Goal: Information Seeking & Learning: Find specific fact

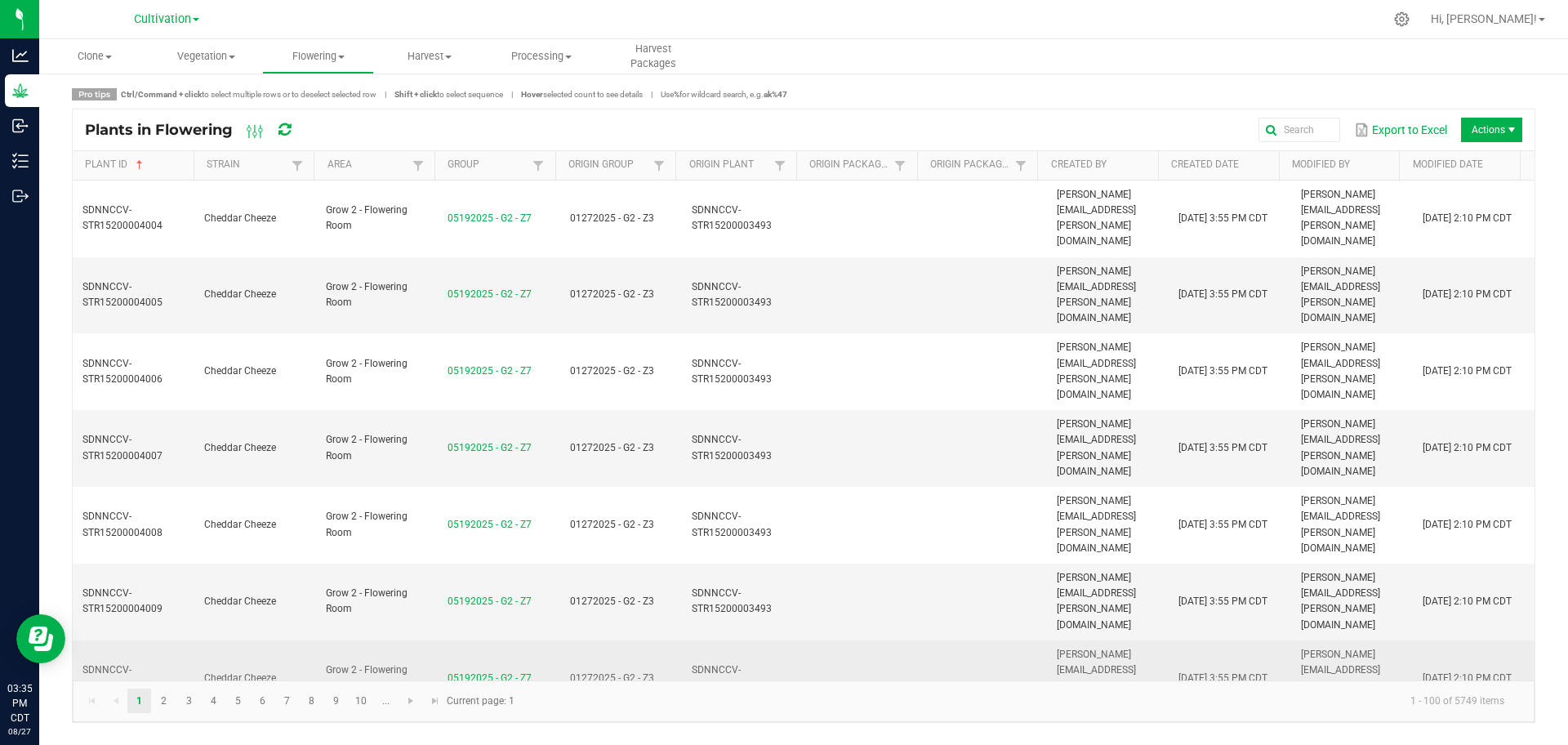
click at [994, 640] on td at bounding box center [986, 679] width 122 height 77
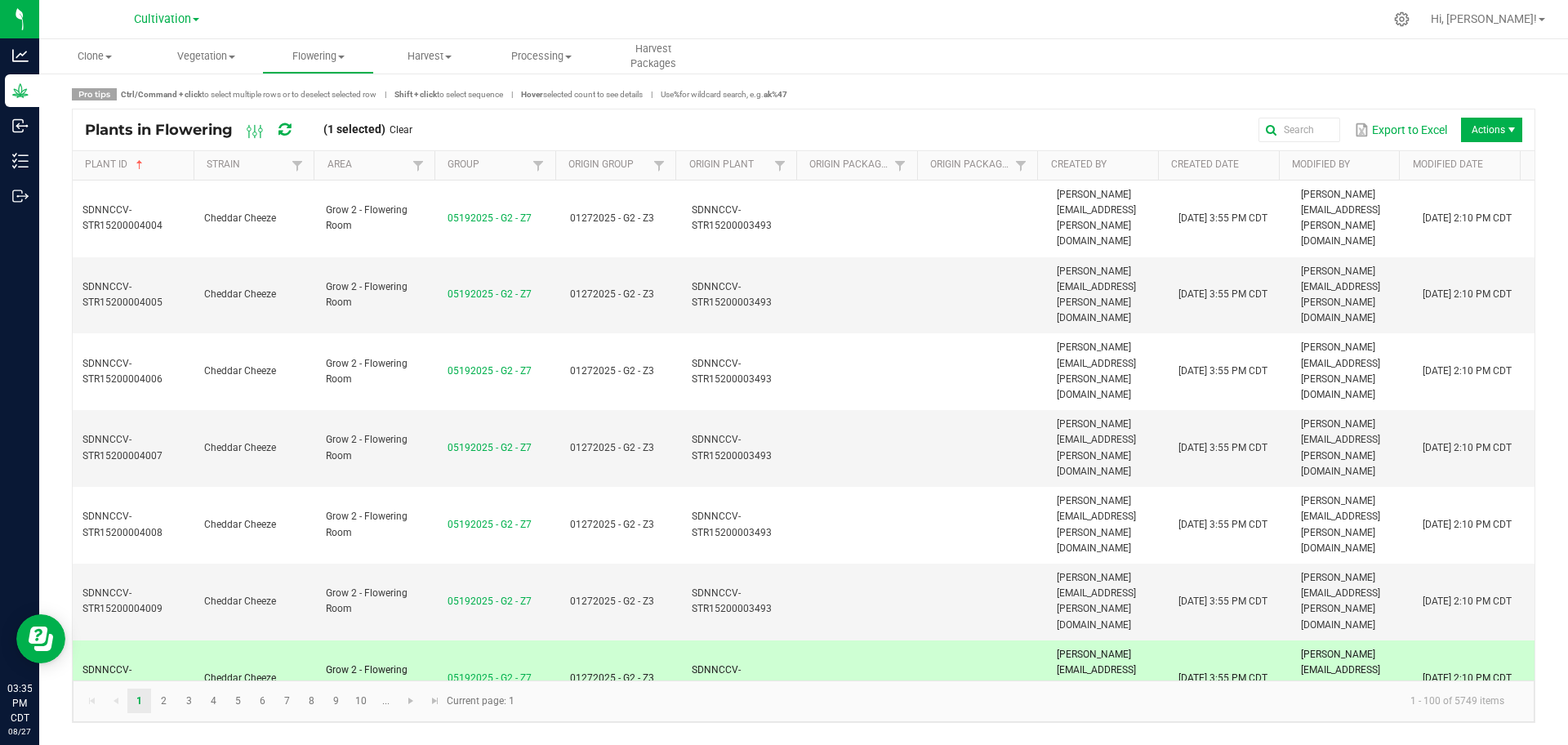
click at [994, 640] on td at bounding box center [986, 679] width 122 height 77
click at [412, 129] on link "Clear" at bounding box center [401, 131] width 23 height 14
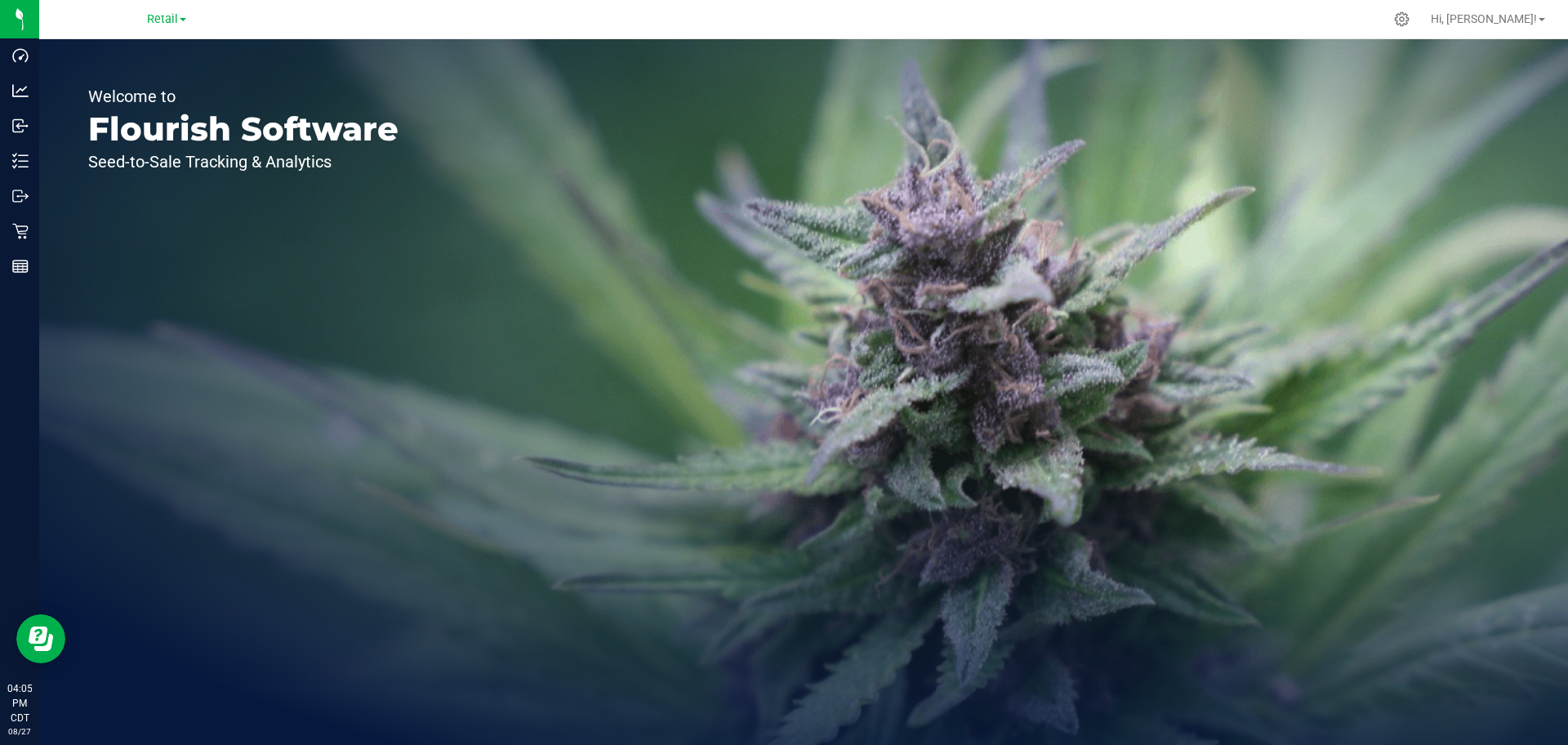
click at [183, 20] on span at bounding box center [182, 20] width 6 height 4
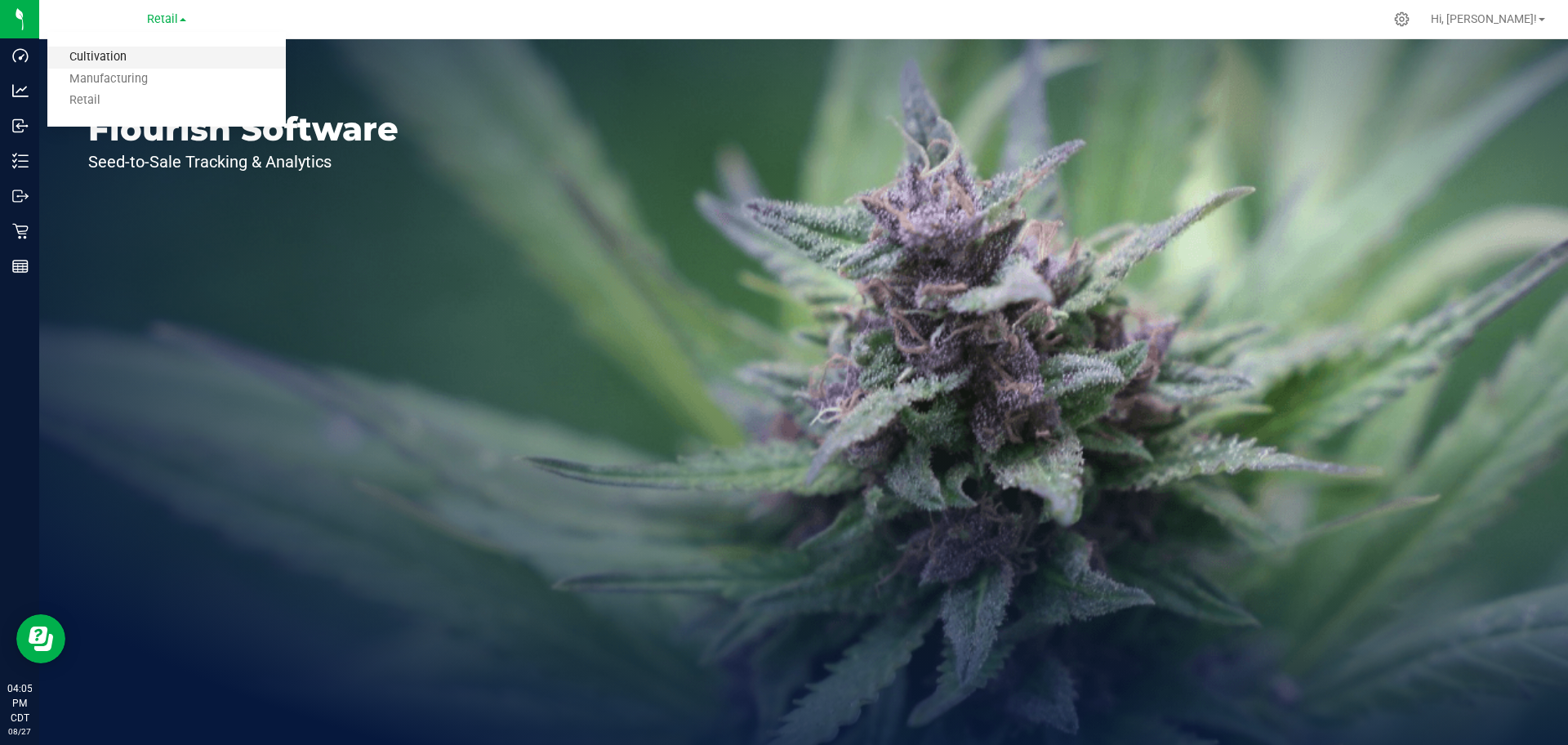
click at [164, 54] on link "Cultivation" at bounding box center [166, 57] width 239 height 22
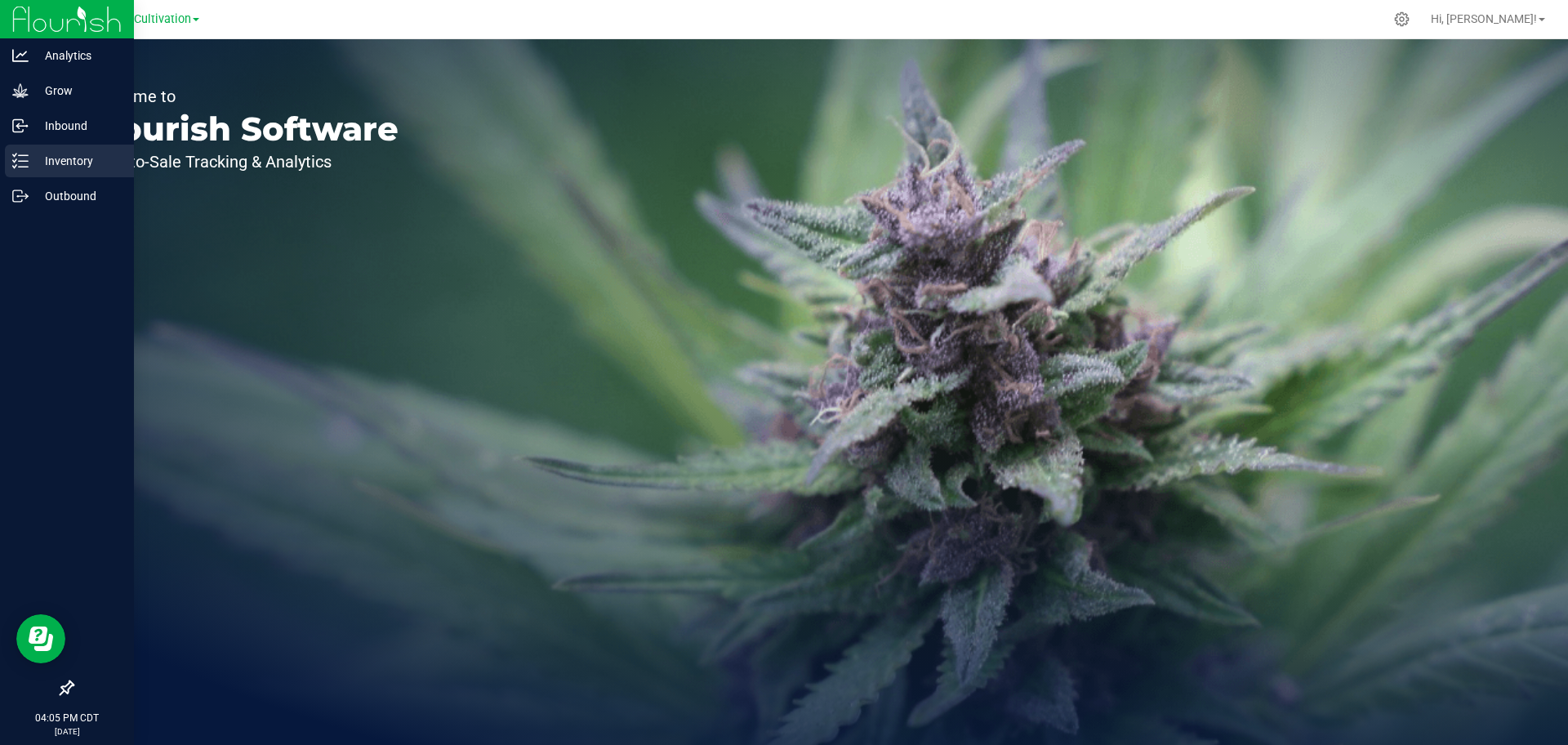
click at [27, 156] on line at bounding box center [23, 156] width 9 height 0
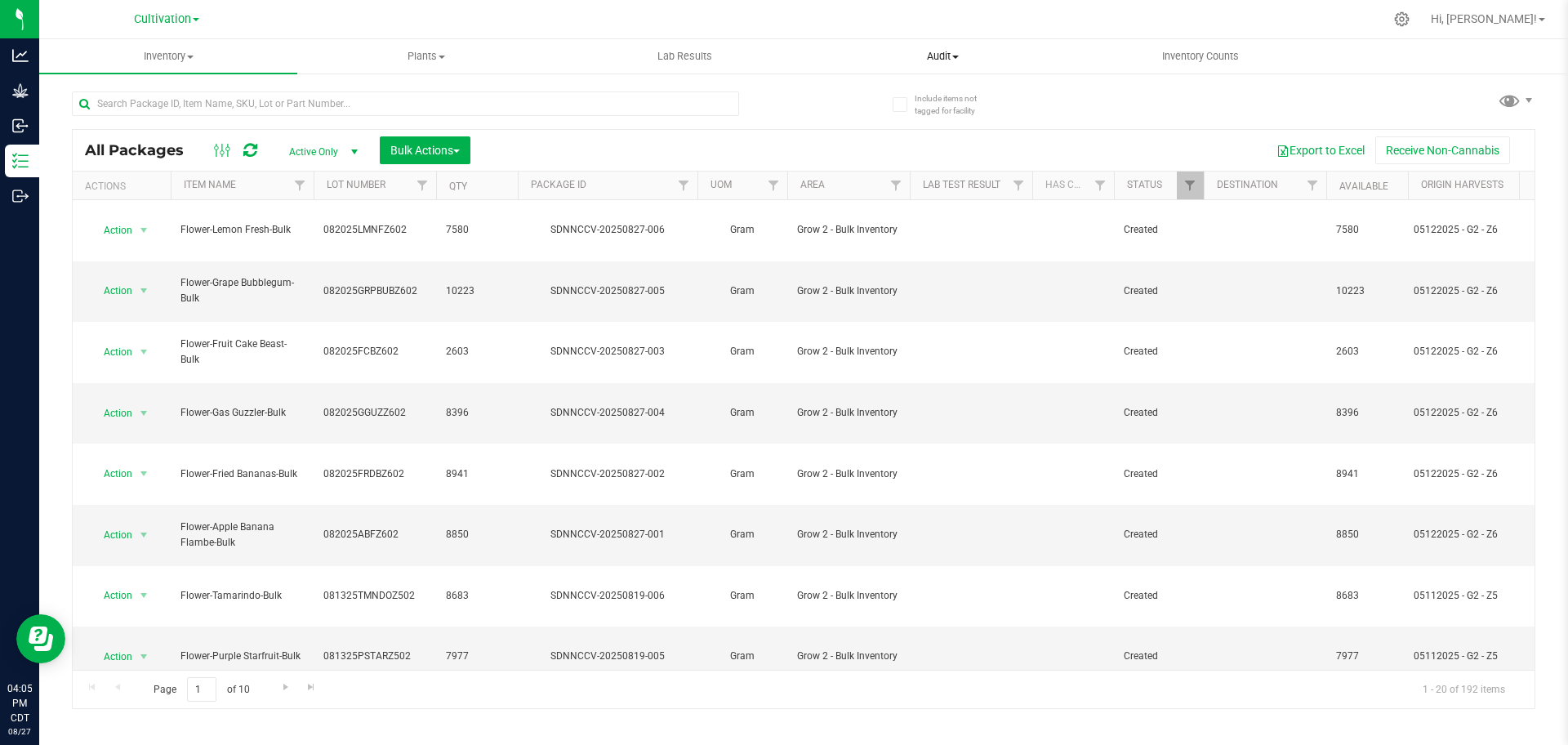
click at [959, 52] on span "Audit" at bounding box center [942, 56] width 257 height 14
click at [939, 55] on span "Audit" at bounding box center [942, 56] width 258 height 14
click at [147, 61] on span "Inventory" at bounding box center [168, 56] width 257 height 14
click at [154, 55] on span "Inventory" at bounding box center [168, 56] width 258 height 14
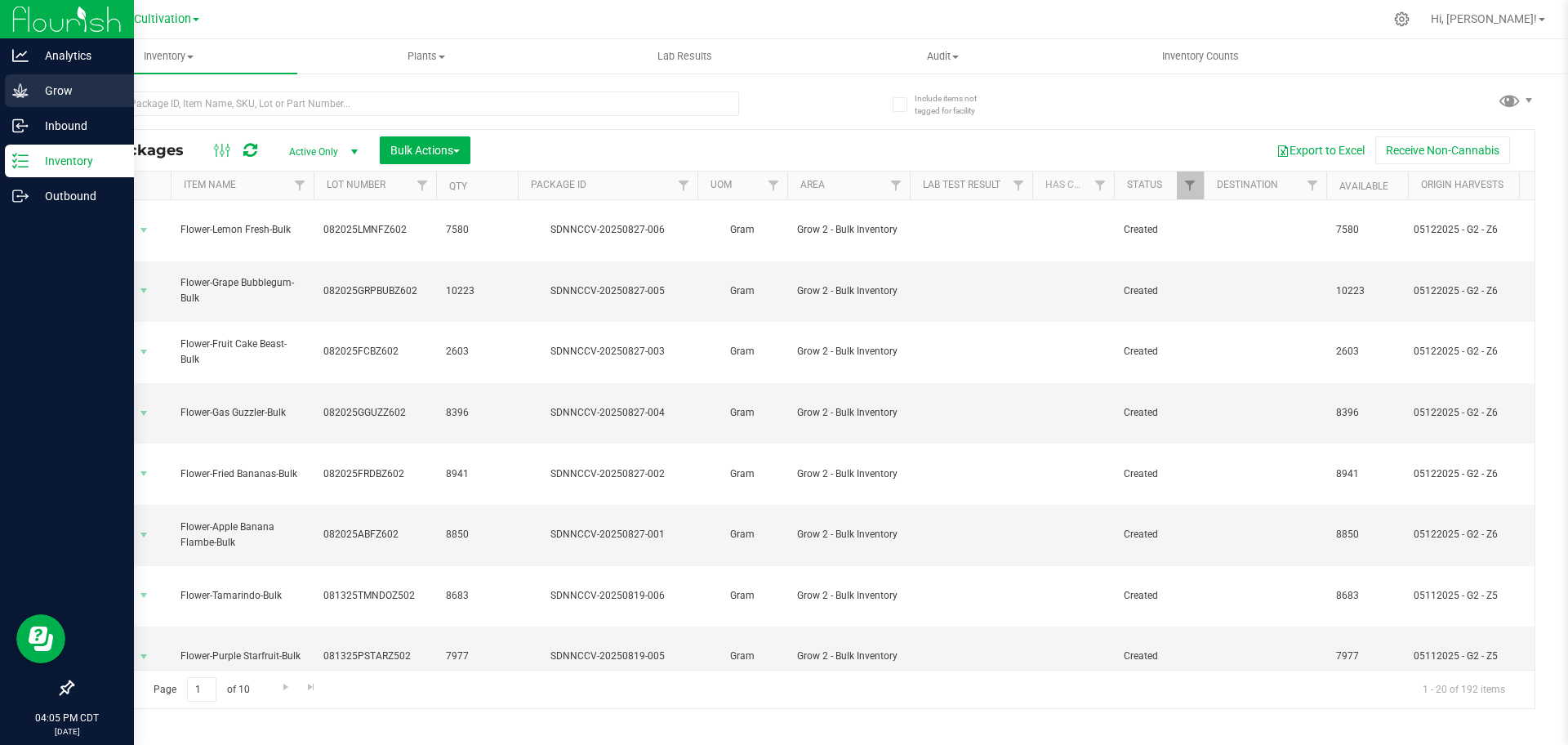
click at [13, 85] on icon at bounding box center [21, 90] width 16 height 16
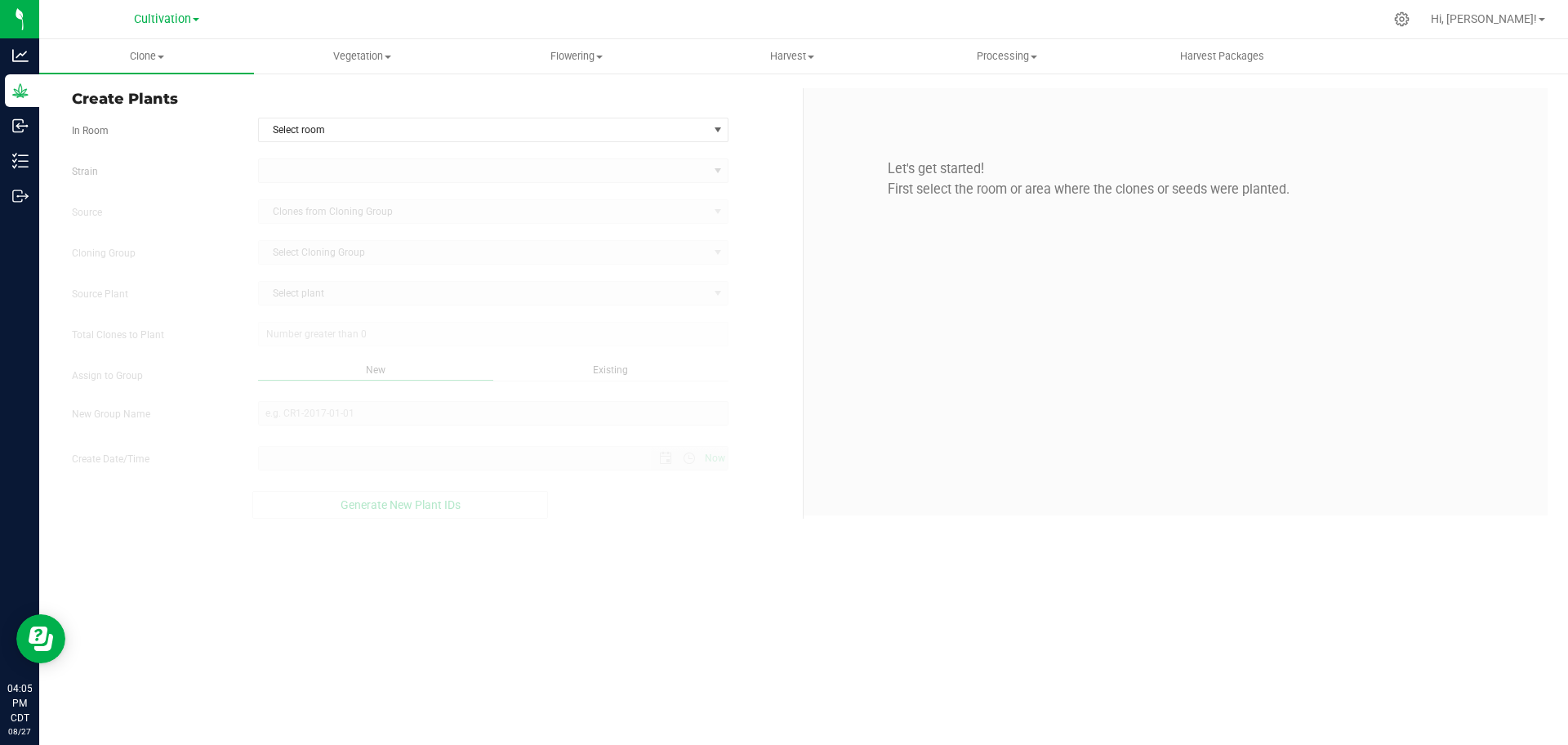
type input "8/27/2025 4:05 PM"
click at [348, 55] on span "Vegetation" at bounding box center [361, 56] width 213 height 14
click at [353, 101] on span "Veg groups" at bounding box center [306, 98] width 104 height 14
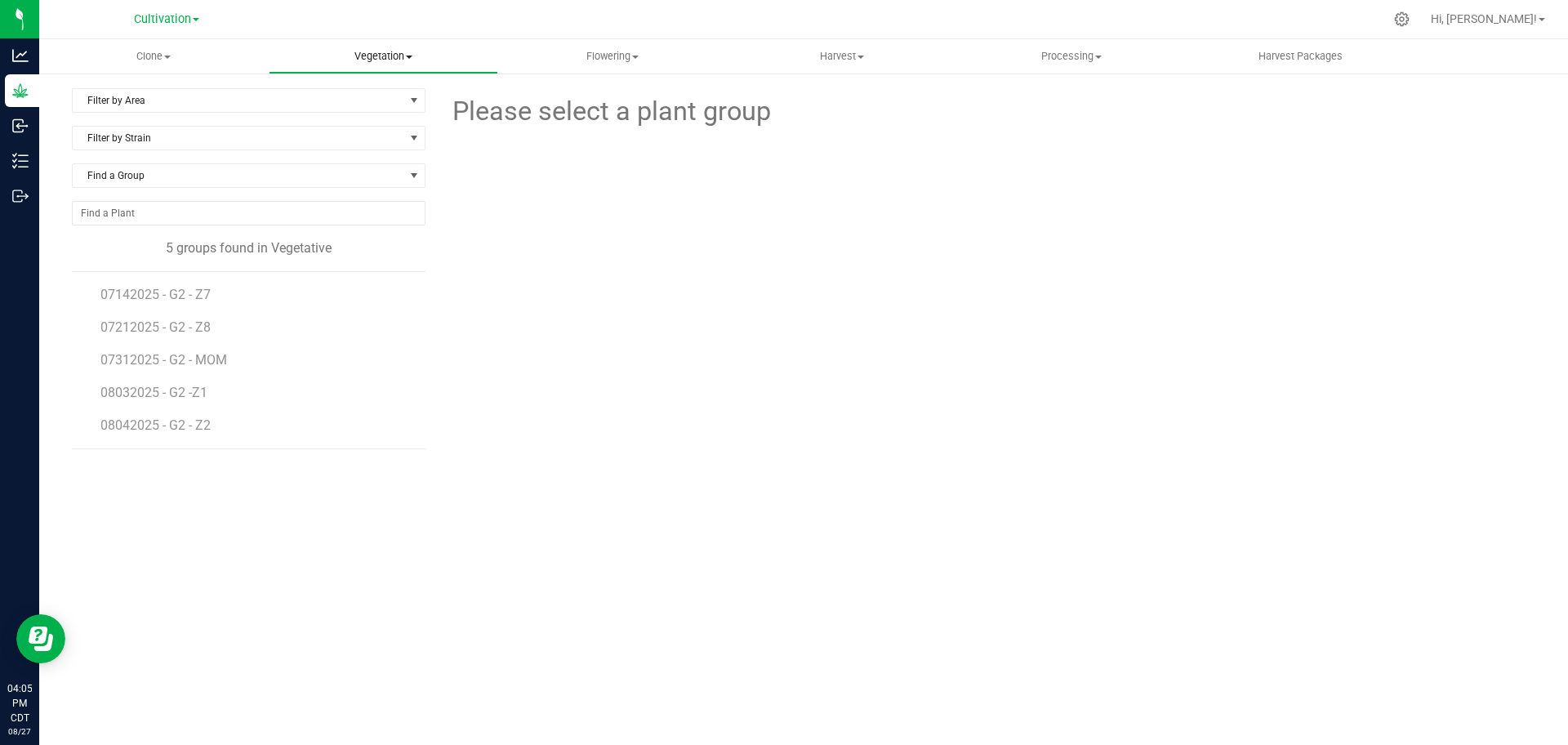
click at [388, 47] on uib-tab-heading "Vegetation Veg groups Veg plants Mother groups Mother plants Apply to plants" at bounding box center [383, 56] width 228 height 33
click at [365, 123] on span "Veg plants" at bounding box center [319, 118] width 100 height 14
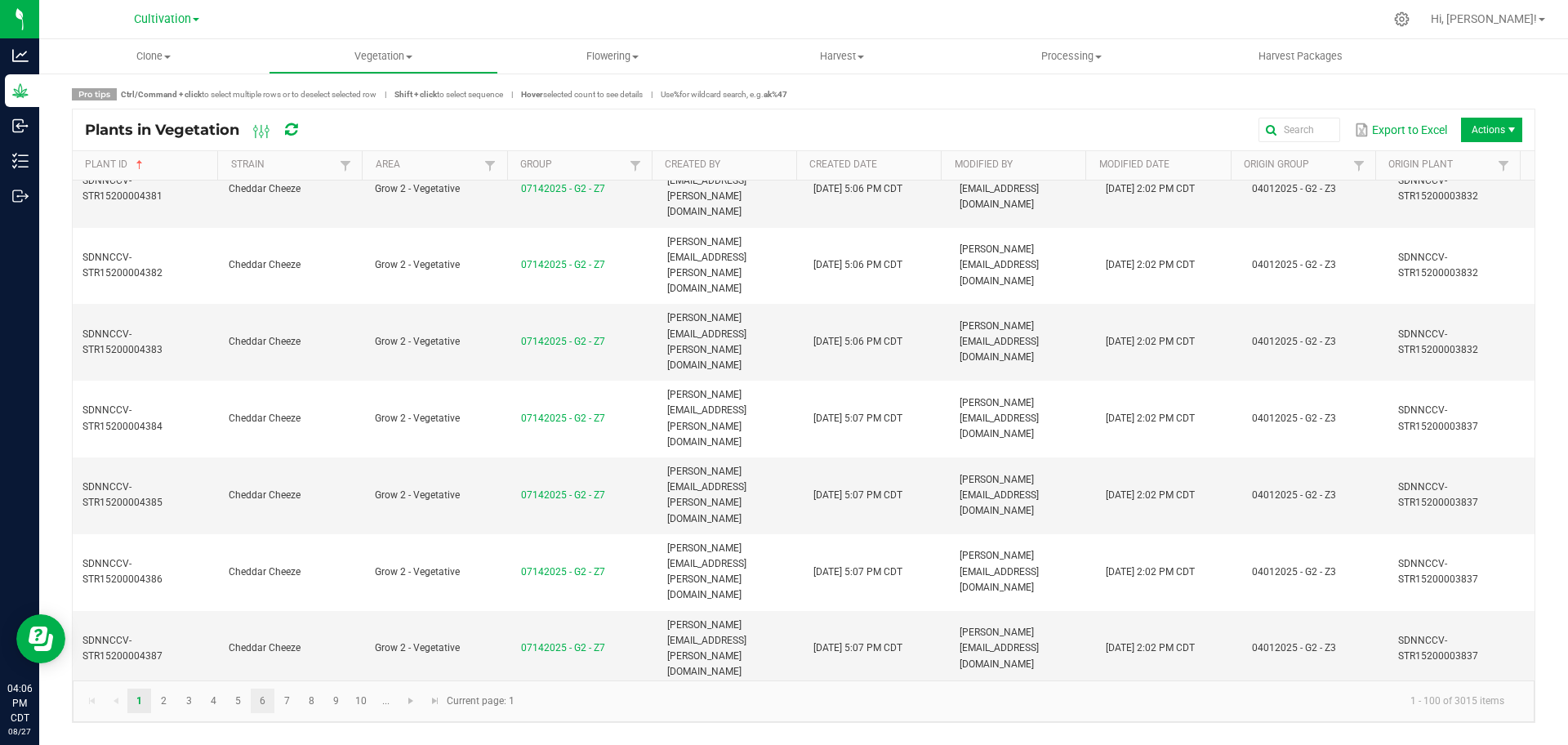
scroll to position [3370, 0]
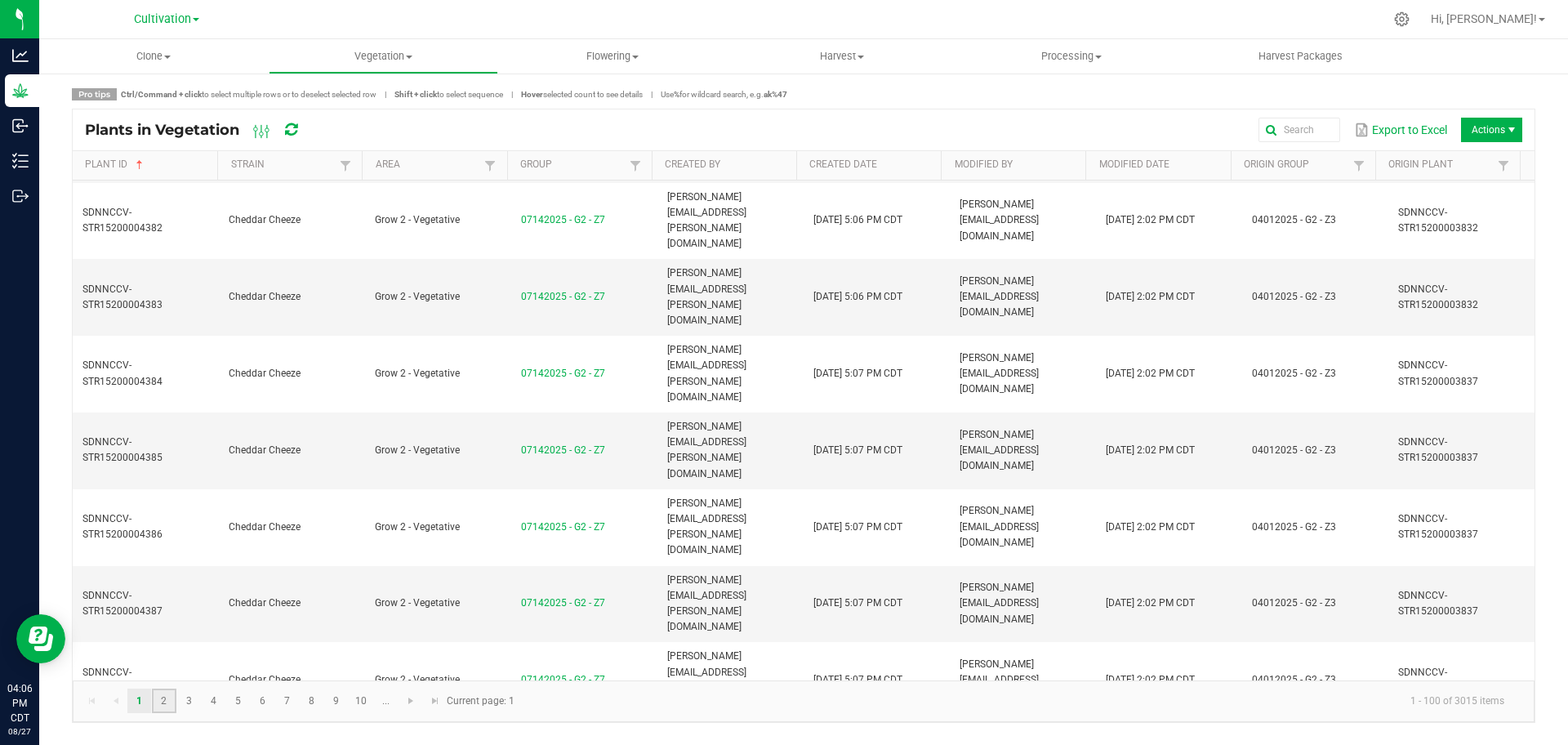
click at [170, 698] on link "2" at bounding box center [164, 700] width 23 height 24
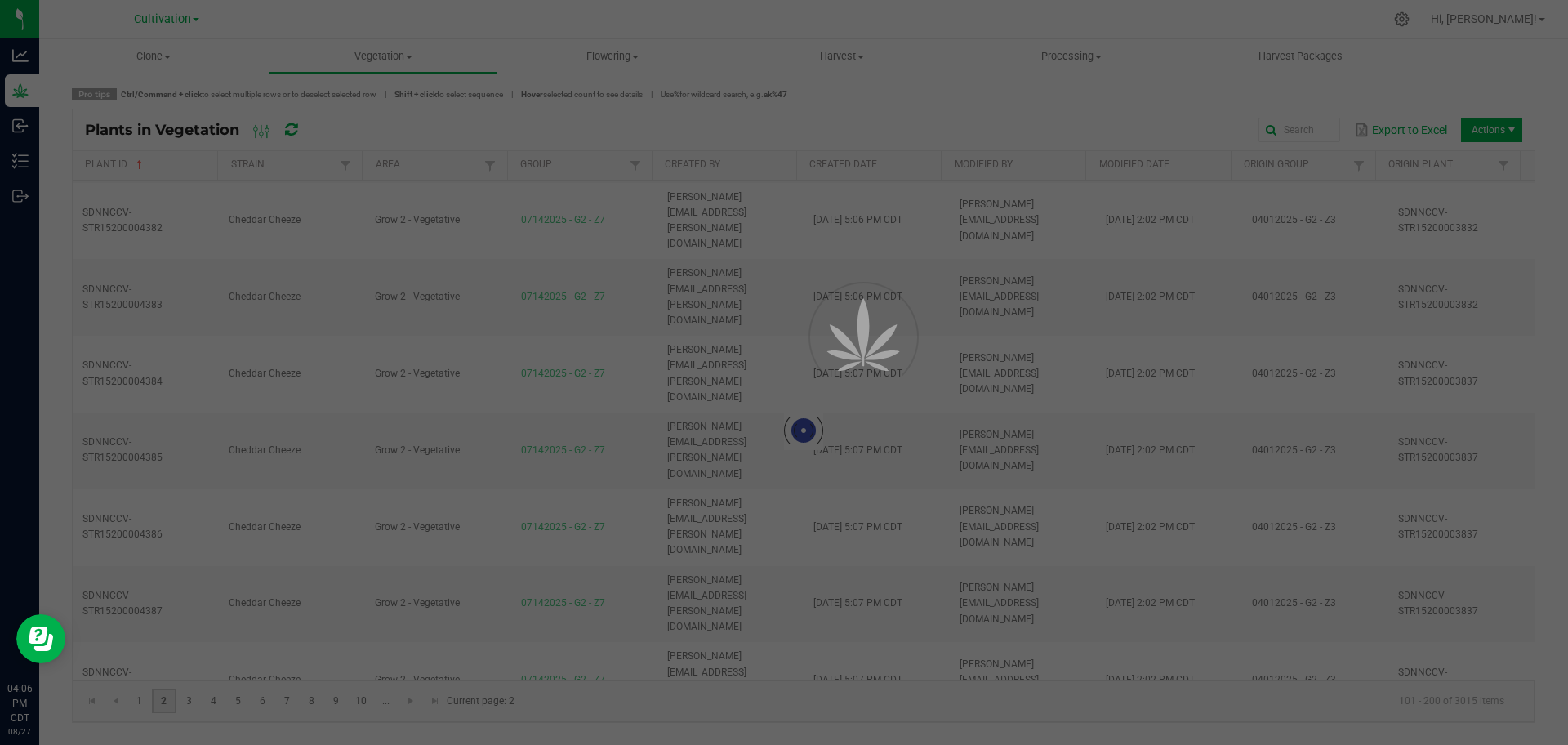
scroll to position [0, 0]
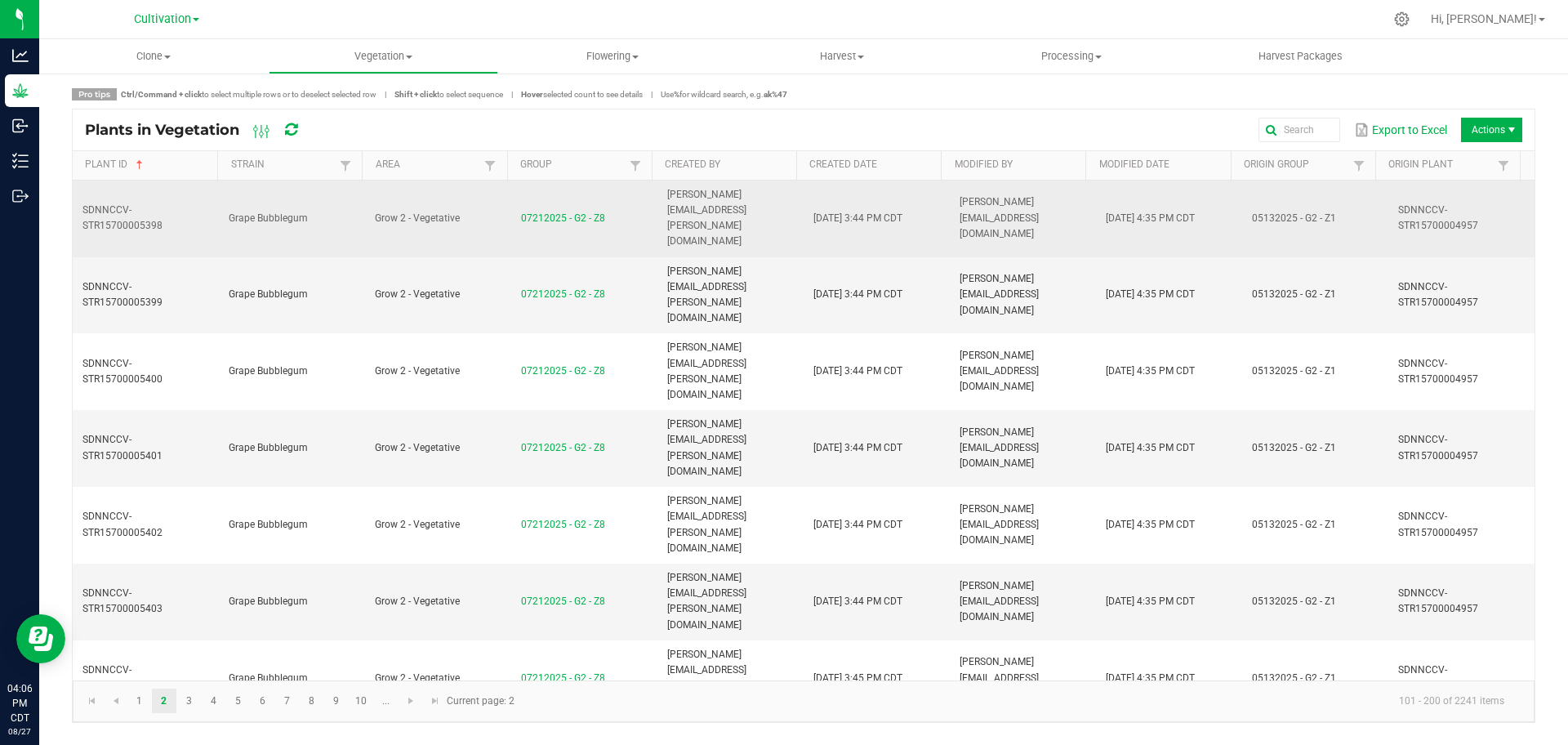
drag, startPoint x: 603, startPoint y: 196, endPoint x: 515, endPoint y: 208, distance: 88.8
click at [515, 208] on td "07212025 - G2 - Z8" at bounding box center [584, 219] width 146 height 77
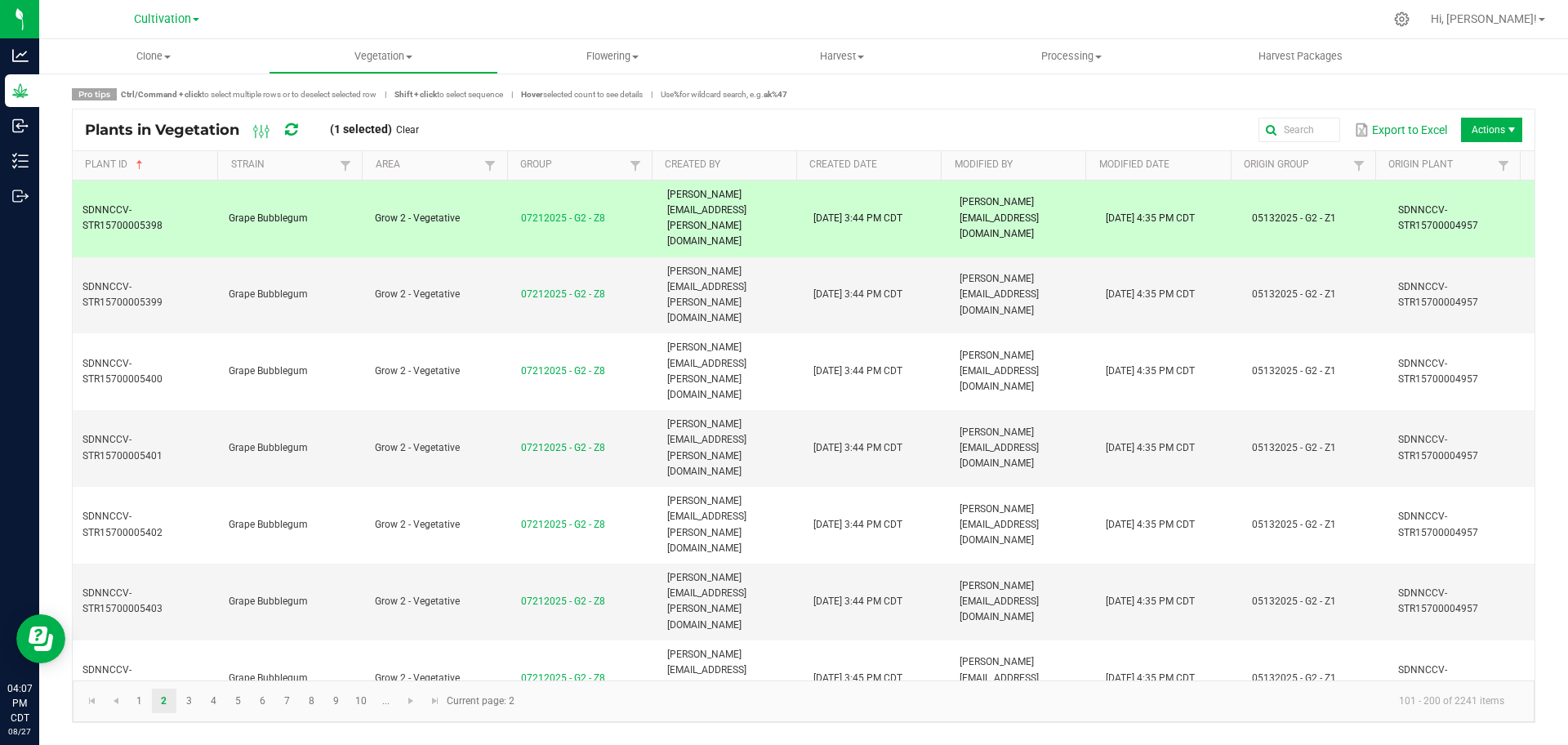
copy link "07212025 - G2 - Z8"
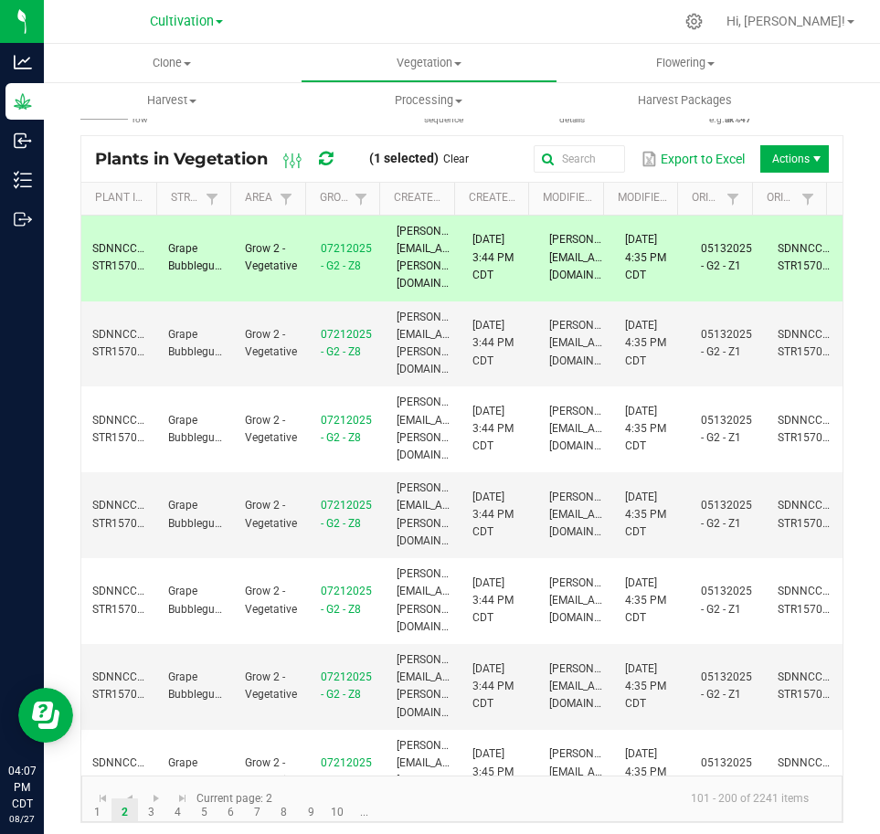
drag, startPoint x: 163, startPoint y: 236, endPoint x: 217, endPoint y: 265, distance: 62.1
click at [217, 265] on td "Grape Bubblegum" at bounding box center [195, 259] width 76 height 86
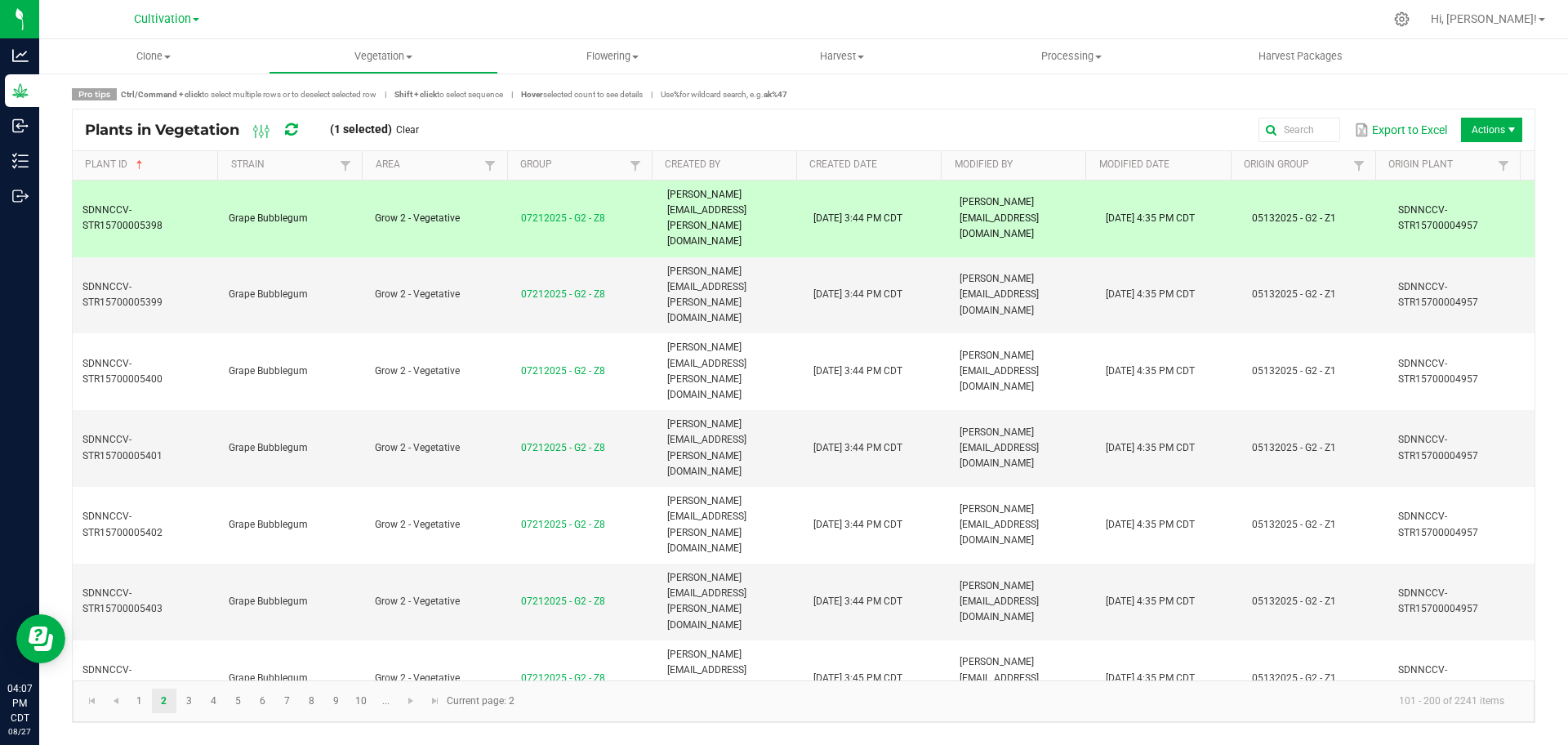
click at [344, 194] on td "Grape Bubblegum" at bounding box center [291, 219] width 146 height 77
drag, startPoint x: 320, startPoint y: 201, endPoint x: 229, endPoint y: 199, distance: 91.0
click at [229, 199] on td "Grape Bubblegum" at bounding box center [291, 219] width 146 height 77
copy span "Grape Bubblegum"
drag, startPoint x: 169, startPoint y: 214, endPoint x: 80, endPoint y: 197, distance: 90.6
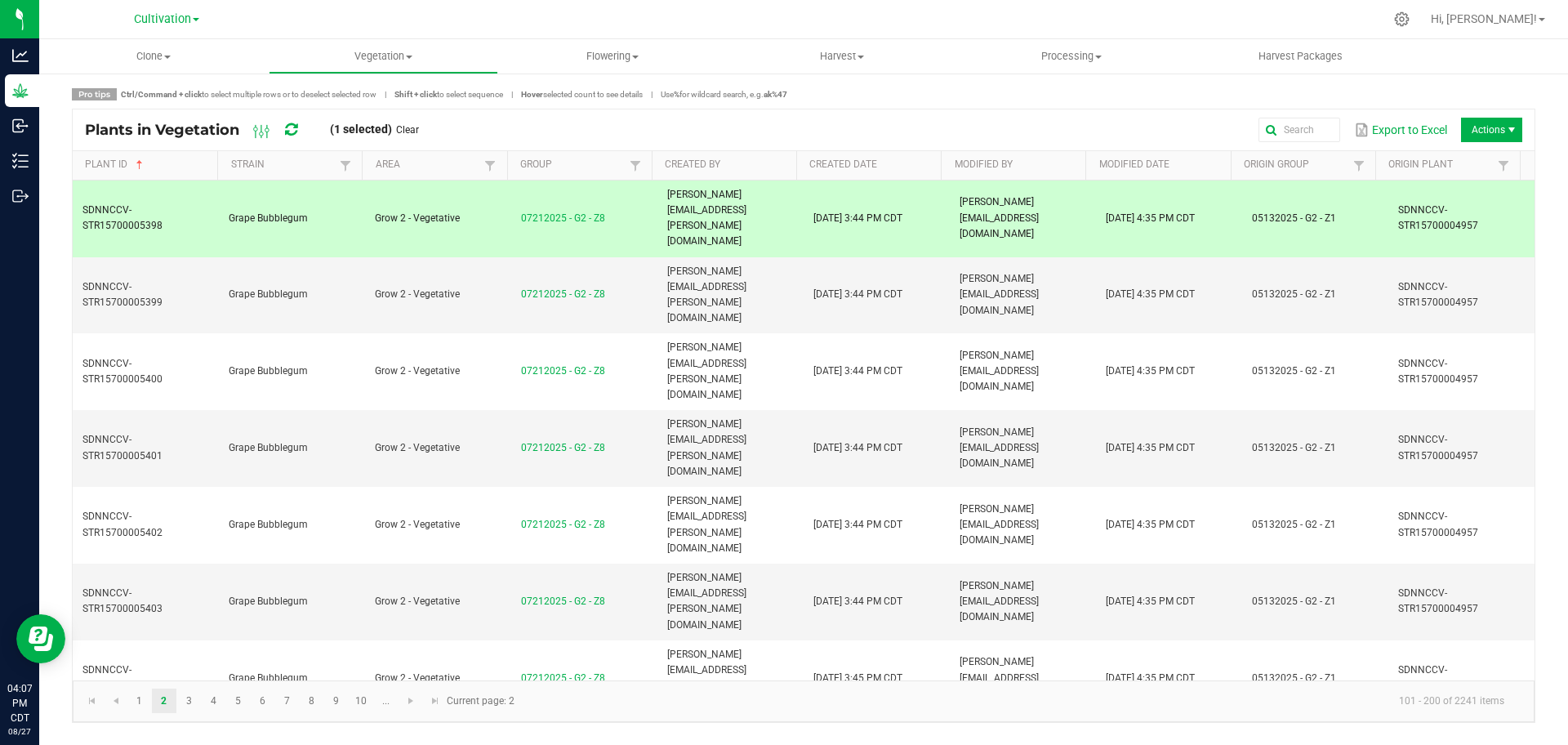
click at [80, 197] on td "SDNNCCV-STR15700005398" at bounding box center [145, 219] width 146 height 77
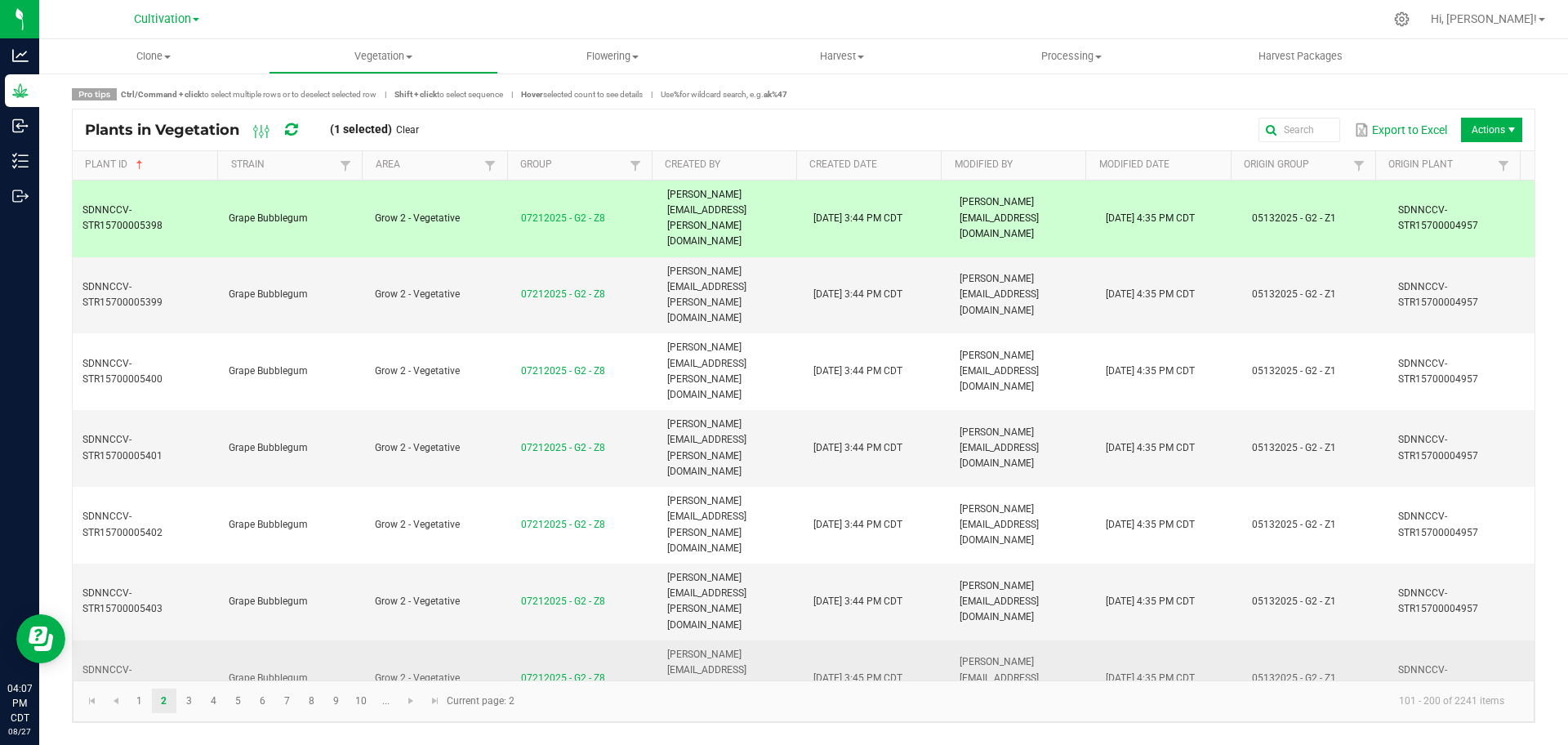
copy span "SDNNCCV-STR15700005398"
